Goal: Information Seeking & Learning: Find specific fact

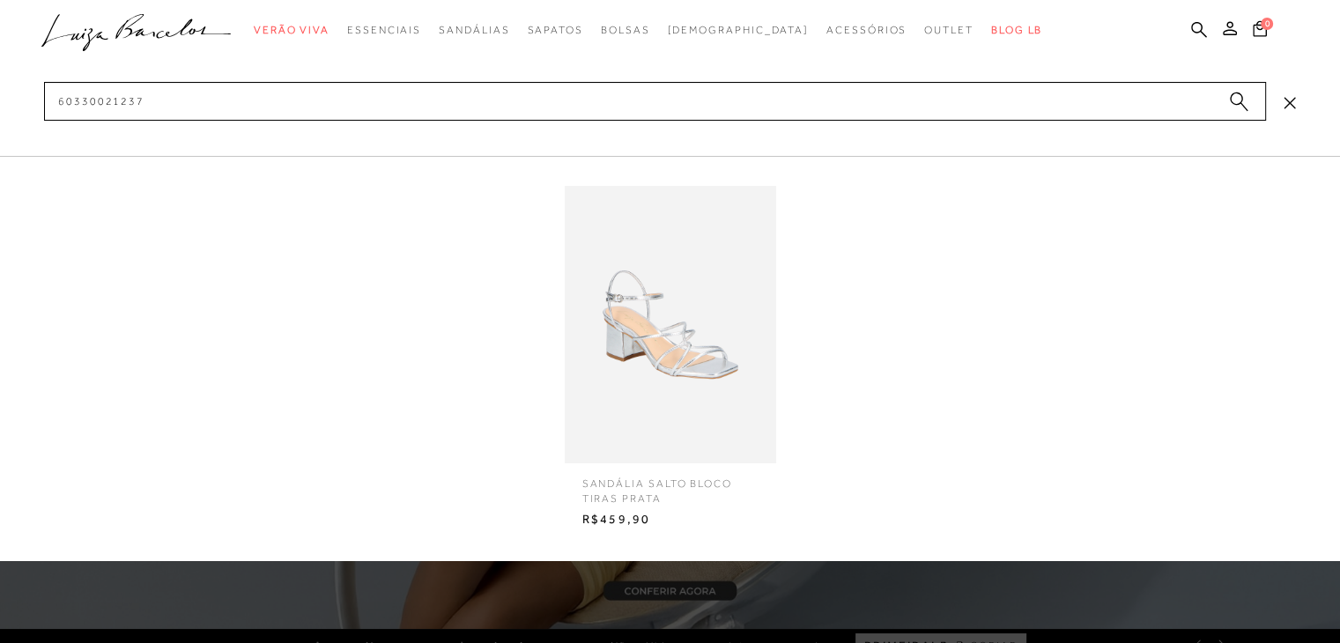
type input "60330021237"
click at [683, 352] on img at bounding box center [670, 325] width 211 height 278
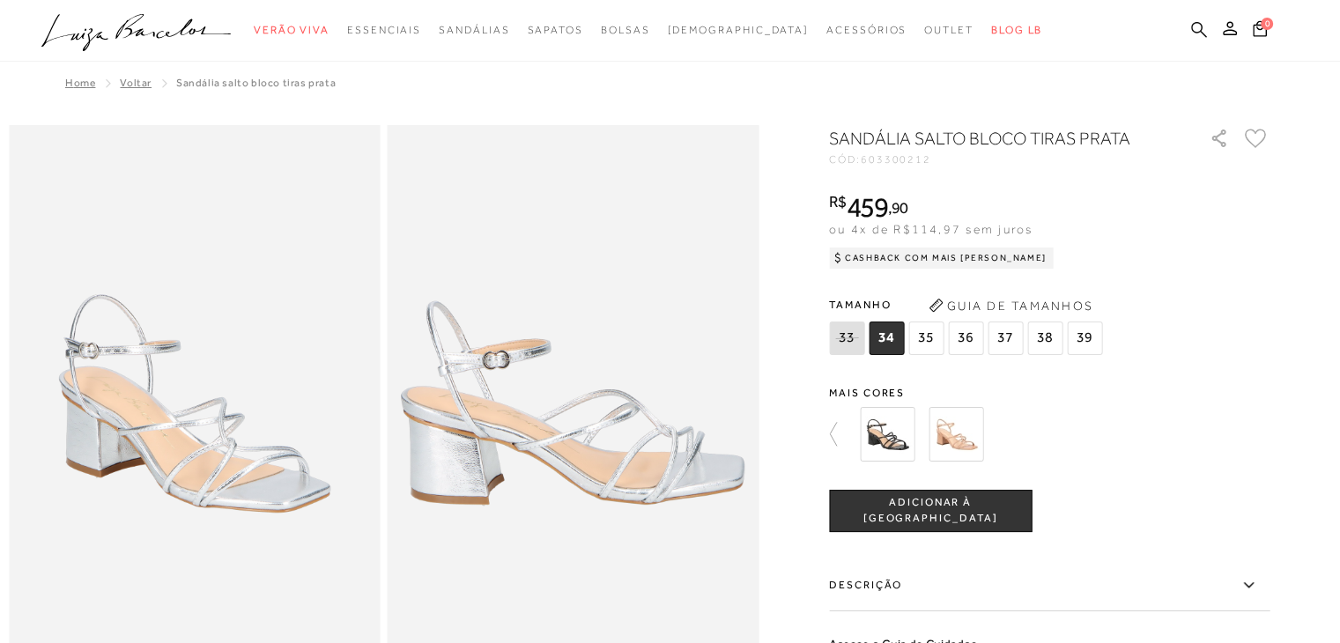
click at [1205, 33] on icon at bounding box center [1199, 29] width 16 height 17
paste input "13830005234"
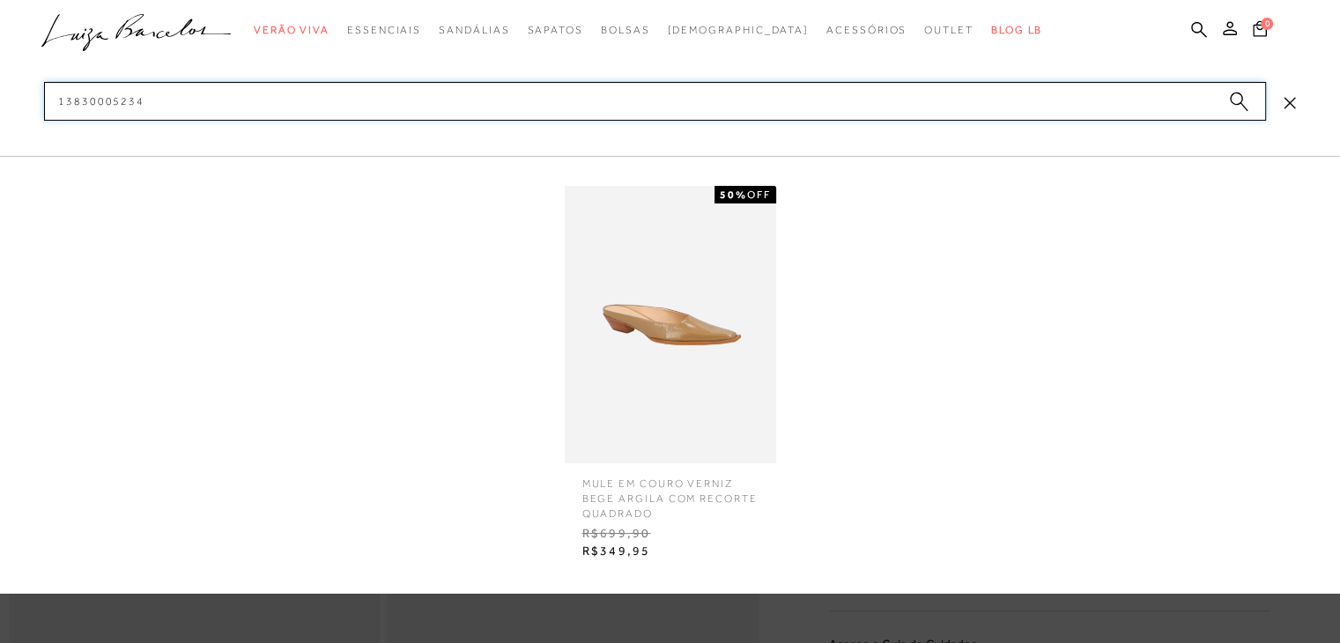
type input "13830005234"
click at [604, 256] on img at bounding box center [670, 325] width 211 height 278
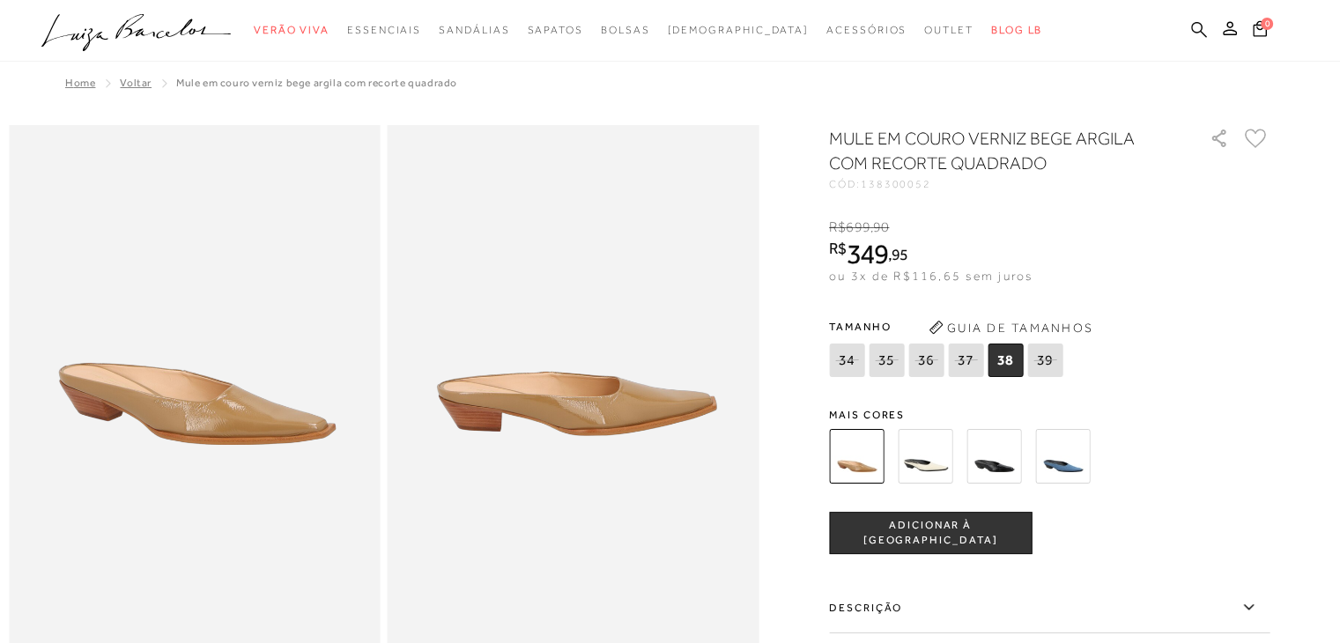
click at [1196, 39] on link at bounding box center [1199, 31] width 16 height 22
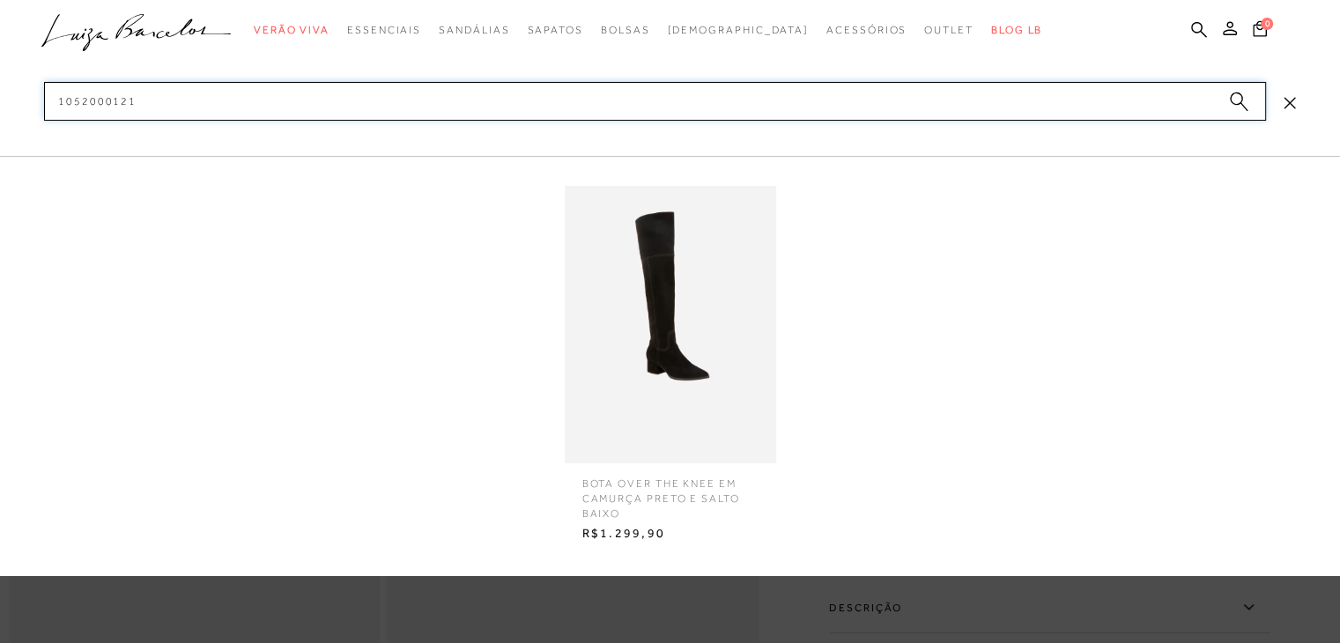
type input "1052000121"
click at [669, 308] on img at bounding box center [670, 325] width 211 height 278
